Goal: Information Seeking & Learning: Learn about a topic

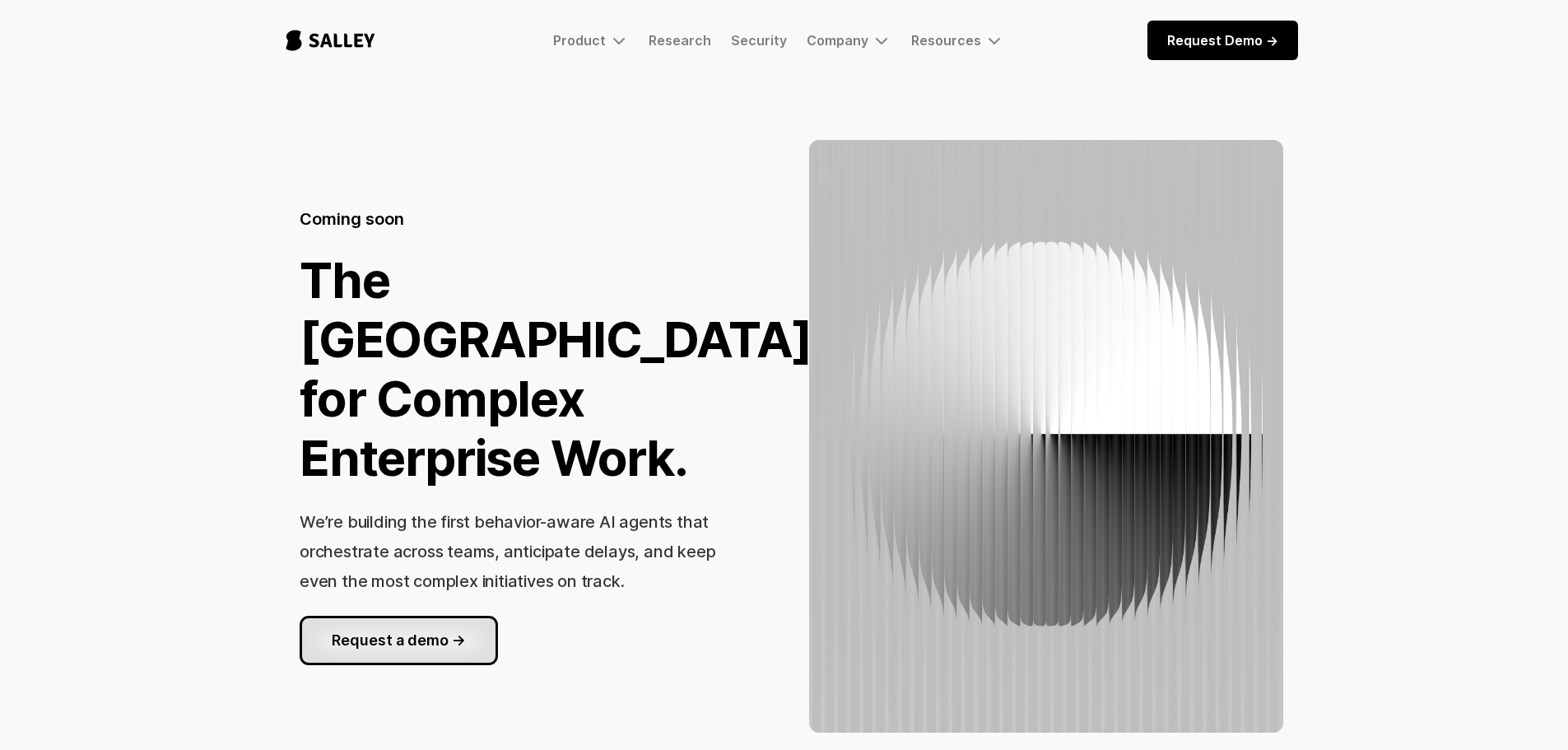
click at [453, 639] on link "Request a demo ->" at bounding box center [399, 640] width 199 height 49
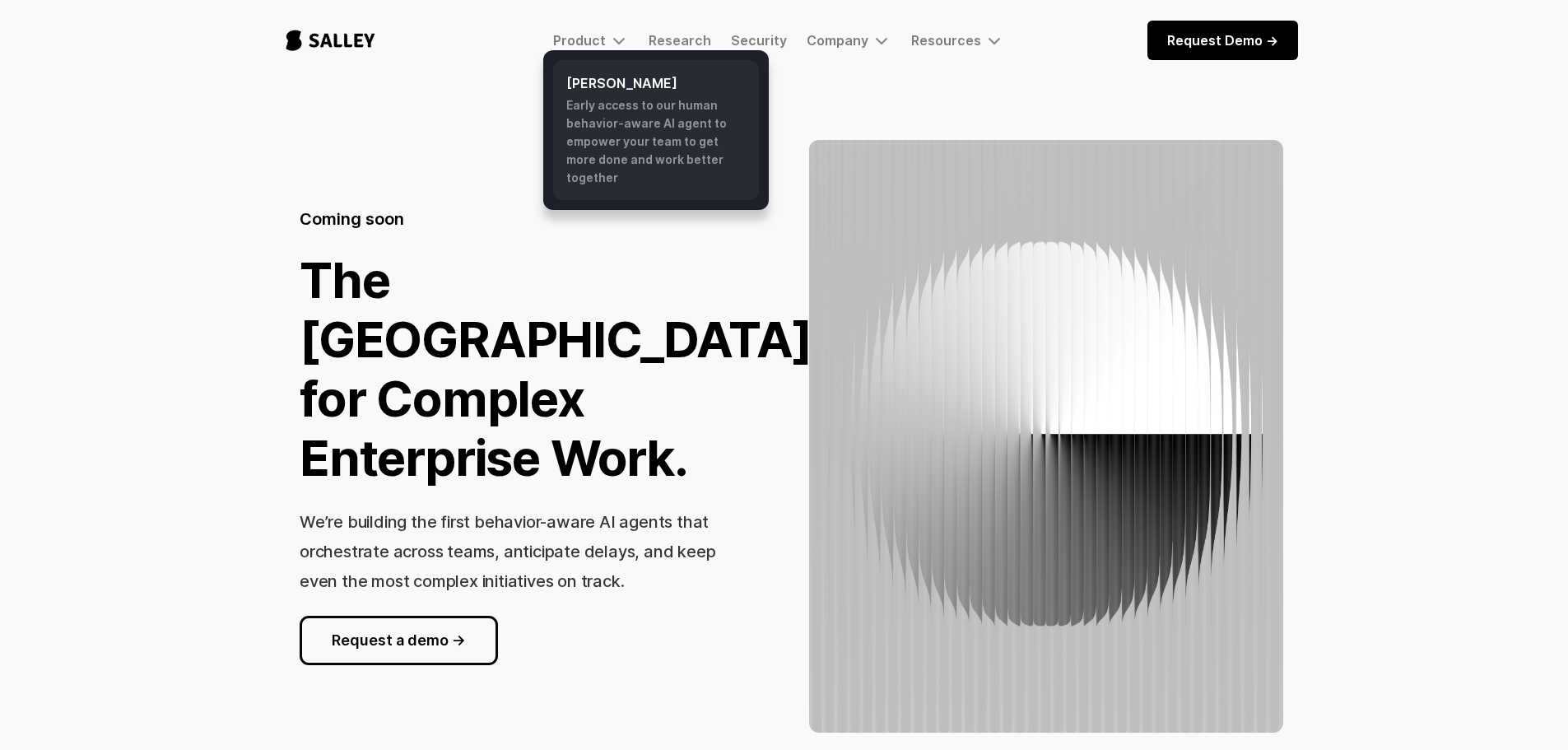
click at [603, 79] on h6 "[PERSON_NAME]" at bounding box center [656, 83] width 179 height 20
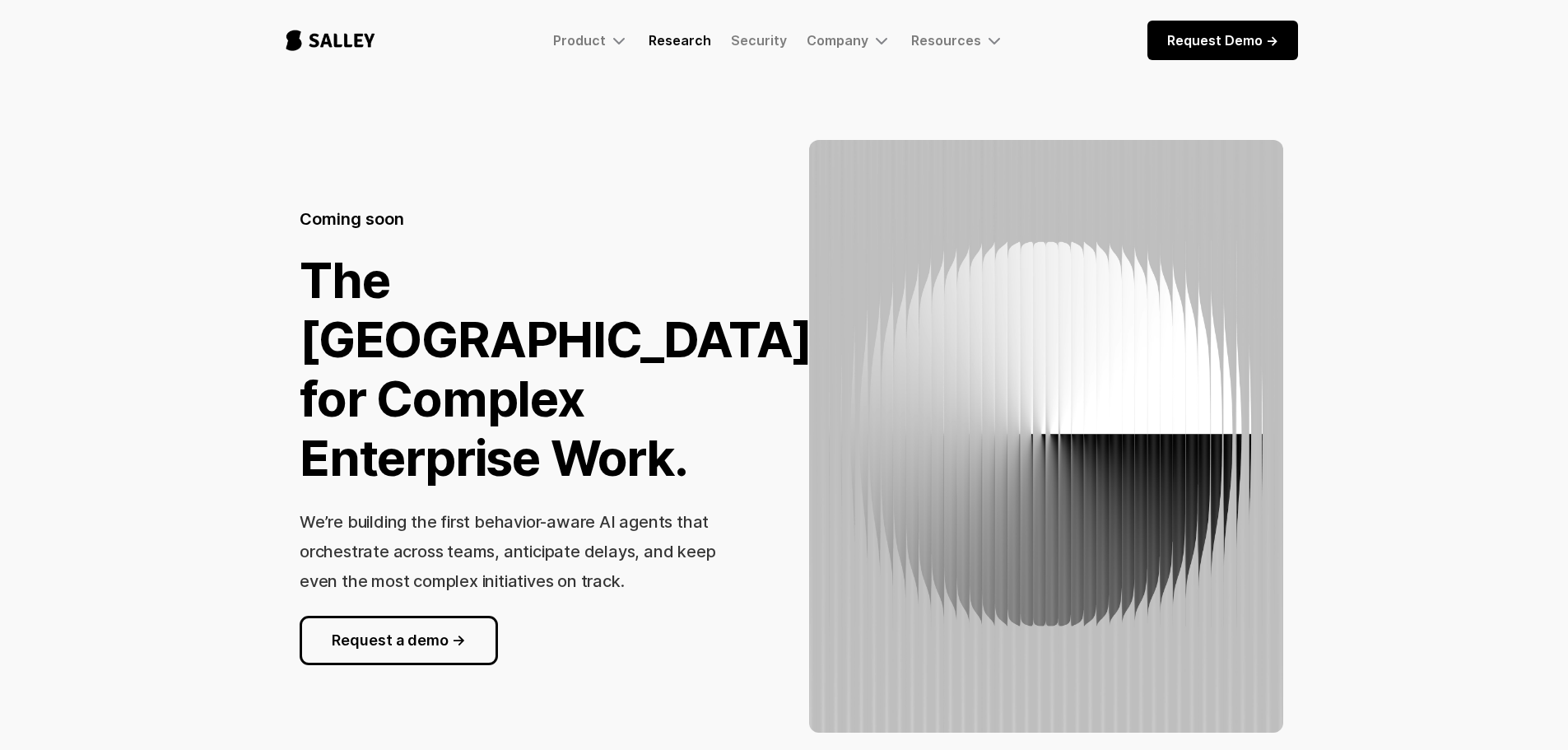
click at [685, 32] on link "Research" at bounding box center [680, 40] width 63 height 17
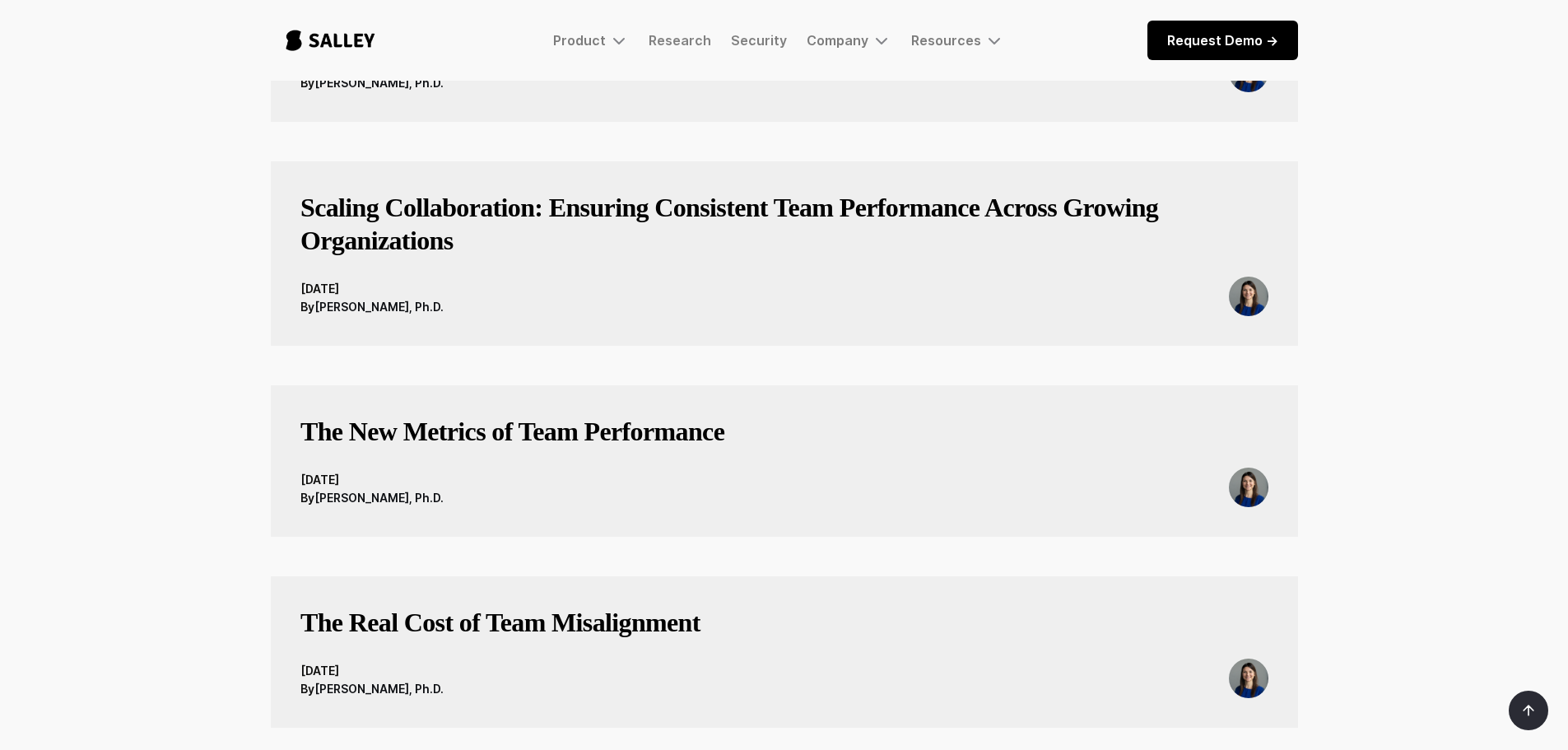
scroll to position [823, 0]
